Goal: Task Accomplishment & Management: Use online tool/utility

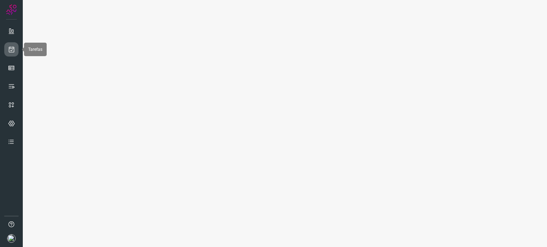
click at [11, 51] on icon at bounding box center [11, 49] width 7 height 7
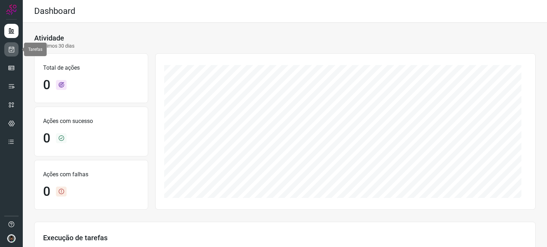
click at [5, 44] on link at bounding box center [11, 49] width 14 height 14
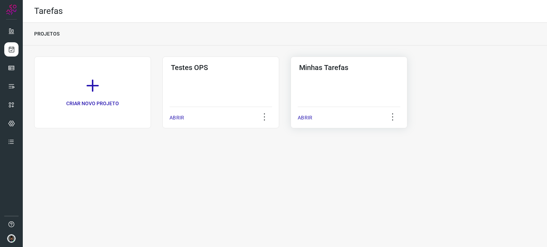
click at [349, 83] on div "Minhas Tarefas ABRIR" at bounding box center [348, 93] width 117 height 72
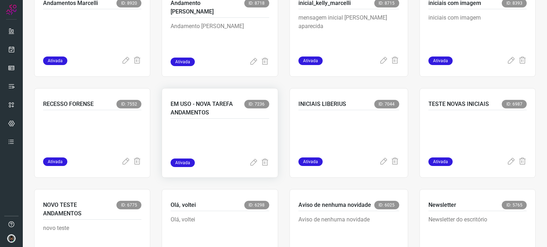
scroll to position [373, 0]
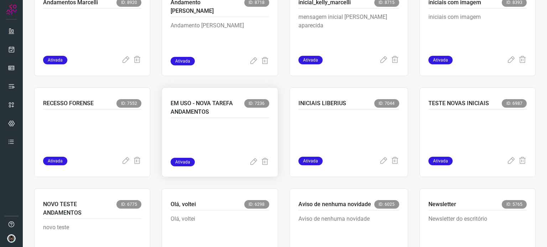
click at [204, 128] on p at bounding box center [219, 140] width 98 height 36
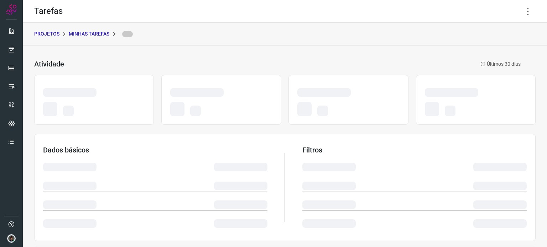
drag, startPoint x: 269, startPoint y: 49, endPoint x: 244, endPoint y: 36, distance: 28.7
click at [269, 49] on div "Atividade Últimos 30 dias Dados básicos Filtros Execução de tarefas" at bounding box center [285, 213] width 524 height 335
click at [521, 13] on icon at bounding box center [527, 11] width 15 height 15
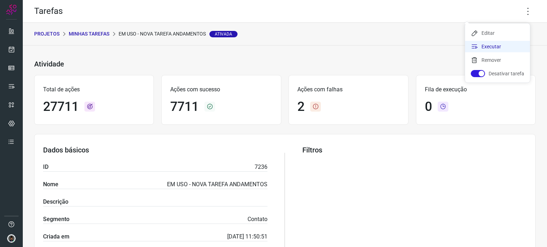
click at [509, 49] on li "Executar" at bounding box center [497, 46] width 65 height 11
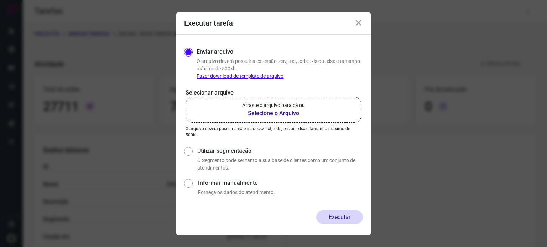
click at [282, 111] on b "Selecione o Arquivo" at bounding box center [273, 113] width 63 height 9
click at [0, 0] on input "Arraste o arquivo para cá ou Selecione o Arquivo" at bounding box center [0, 0] width 0 height 0
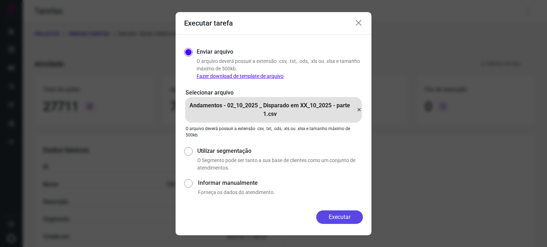
click at [338, 214] on button "Executar" at bounding box center [339, 218] width 47 height 14
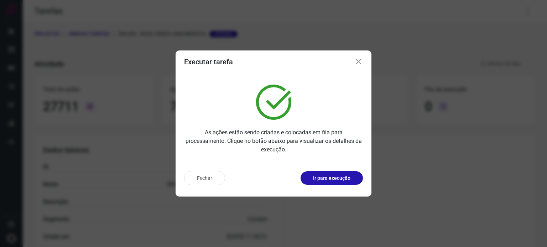
click at [360, 61] on icon at bounding box center [358, 62] width 9 height 9
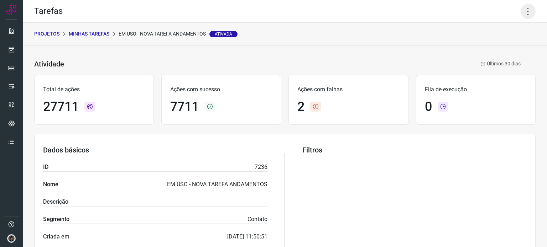
click at [523, 13] on icon at bounding box center [527, 11] width 15 height 15
click at [480, 49] on li "Executar" at bounding box center [497, 46] width 65 height 11
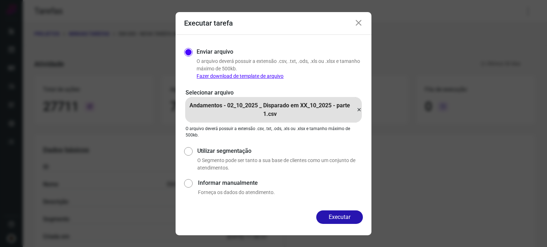
click at [359, 108] on icon at bounding box center [359, 110] width 6 height 9
click at [0, 0] on input "Andamentos - 02_10_2025 _ Disparado em XX_10_2025 - parte 1.csv" at bounding box center [0, 0] width 0 height 0
click at [335, 215] on button "Executar" at bounding box center [339, 218] width 47 height 14
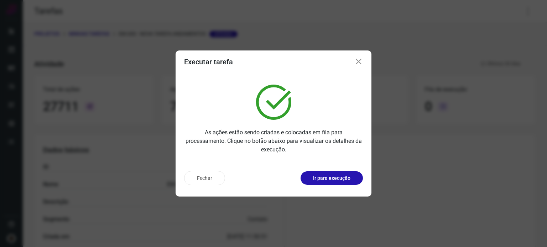
drag, startPoint x: 357, startPoint y: 62, endPoint x: 387, endPoint y: 77, distance: 33.6
click at [357, 62] on icon at bounding box center [358, 62] width 9 height 9
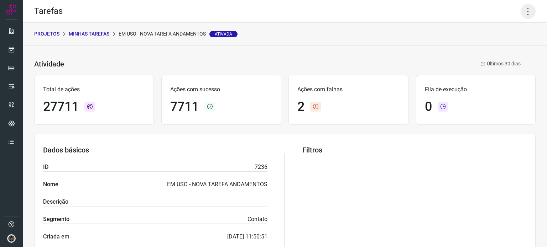
click at [521, 9] on icon at bounding box center [527, 11] width 15 height 15
click at [490, 48] on li "Executar" at bounding box center [497, 46] width 65 height 11
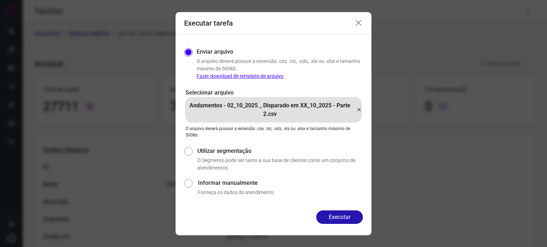
click at [359, 105] on div "Andamentos - 02_10_2025 _ Disparado em XX_10_2025 - Parte 2.csv" at bounding box center [273, 110] width 177 height 26
click at [0, 0] on input "Andamentos - 02_10_2025 _ Disparado em XX_10_2025 - Parte 2.csv" at bounding box center [0, 0] width 0 height 0
click at [327, 215] on button "Executar" at bounding box center [339, 218] width 47 height 14
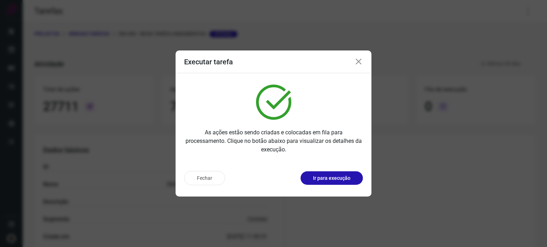
click at [356, 63] on icon at bounding box center [358, 62] width 9 height 9
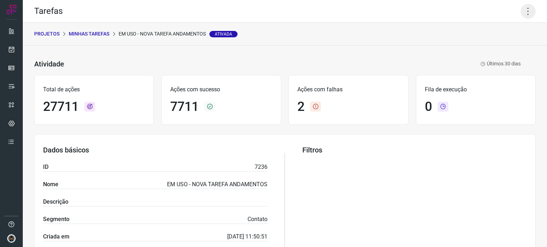
click at [523, 9] on icon at bounding box center [527, 11] width 15 height 15
click at [486, 46] on li "Executar" at bounding box center [497, 46] width 65 height 11
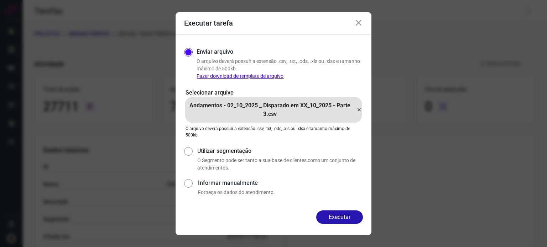
click at [359, 110] on icon at bounding box center [359, 110] width 6 height 9
click at [0, 0] on input "Andamentos - 02_10_2025 _ Disparado em XX_10_2025 - Parte 3.csv" at bounding box center [0, 0] width 0 height 0
click at [340, 217] on button "Executar" at bounding box center [339, 218] width 47 height 14
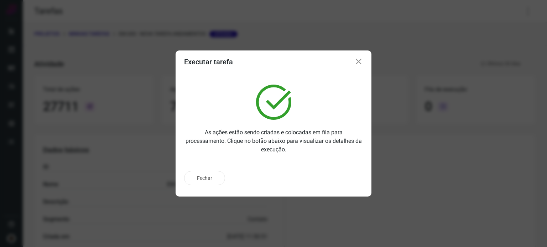
click at [359, 62] on icon at bounding box center [358, 62] width 9 height 9
